Goal: Find specific page/section: Find specific page/section

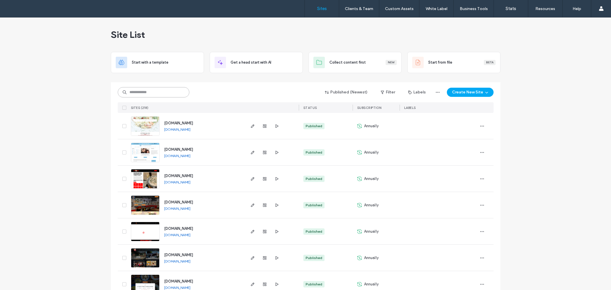
click at [145, 91] on input at bounding box center [154, 92] width 72 height 10
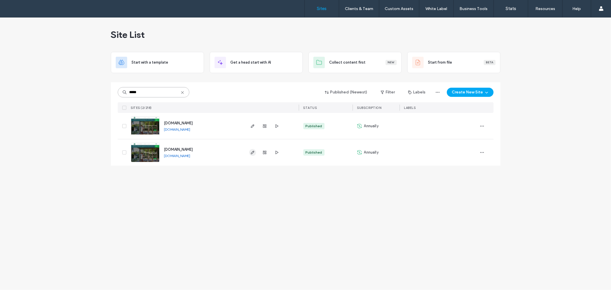
type input "*****"
click at [251, 152] on icon "button" at bounding box center [252, 152] width 5 height 5
